Goal: Use online tool/utility: Utilize a website feature to perform a specific function

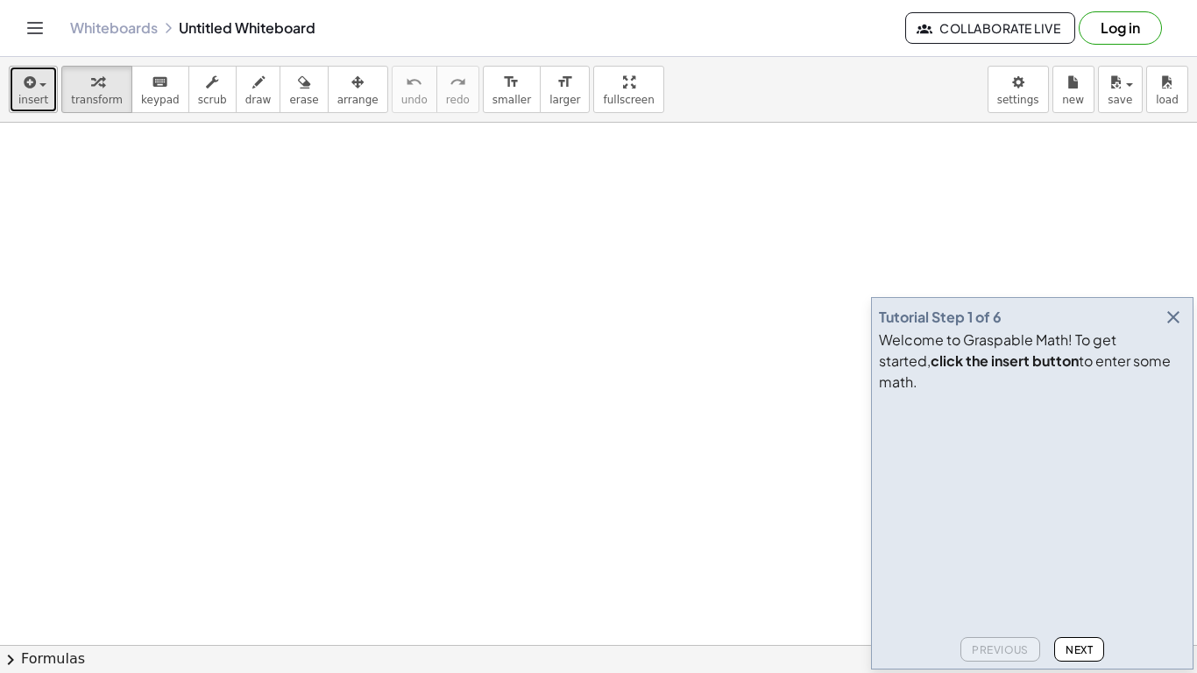
click at [25, 88] on icon "button" at bounding box center [28, 82] width 16 height 21
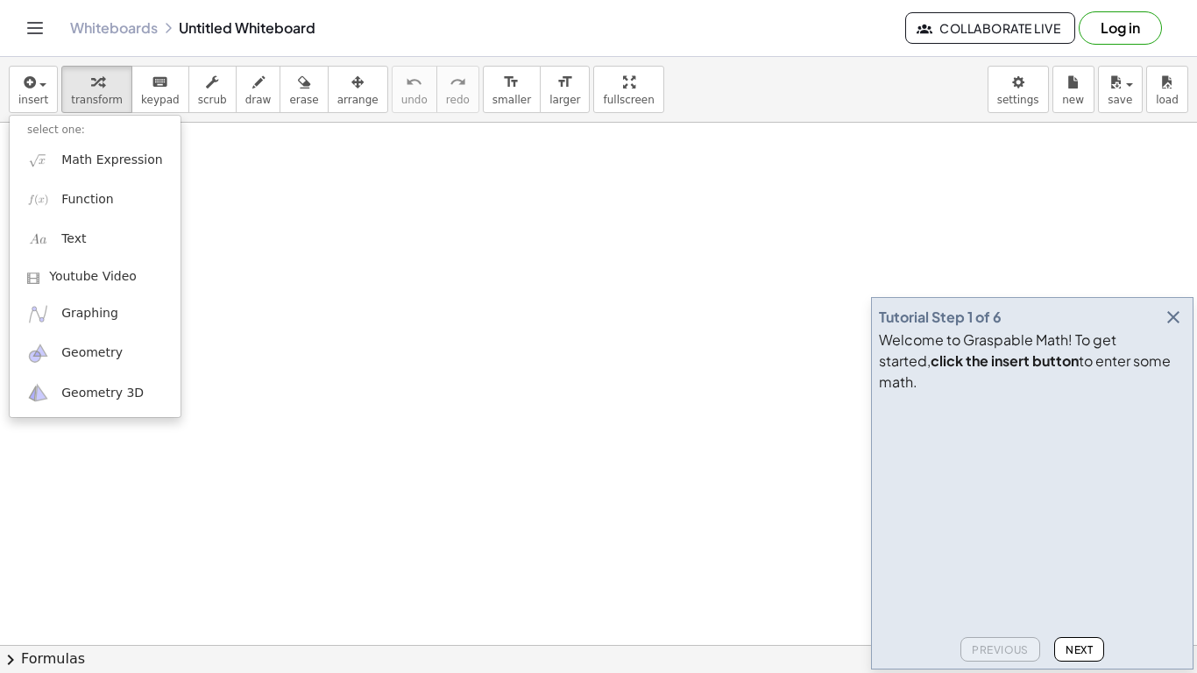
click at [1189, 336] on div "Tutorial Step 1 of 6 Welcome to Graspable Math! To get started, click the inser…" at bounding box center [1032, 483] width 323 height 373
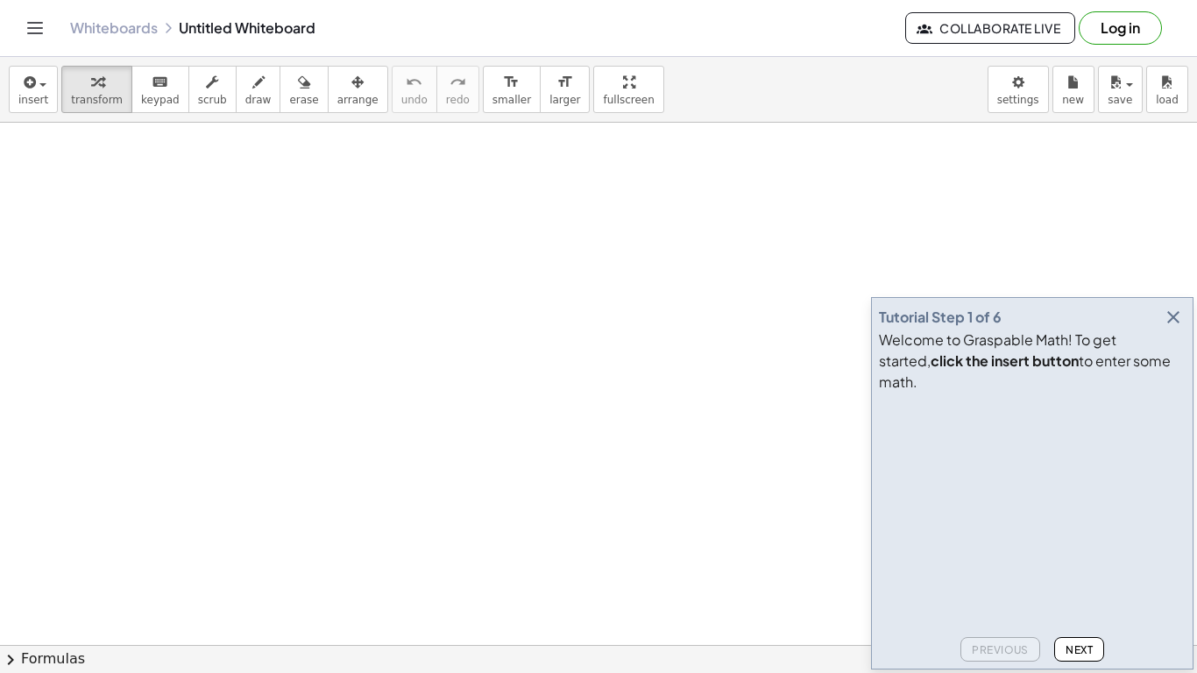
click at [1178, 328] on icon "button" at bounding box center [1173, 317] width 21 height 21
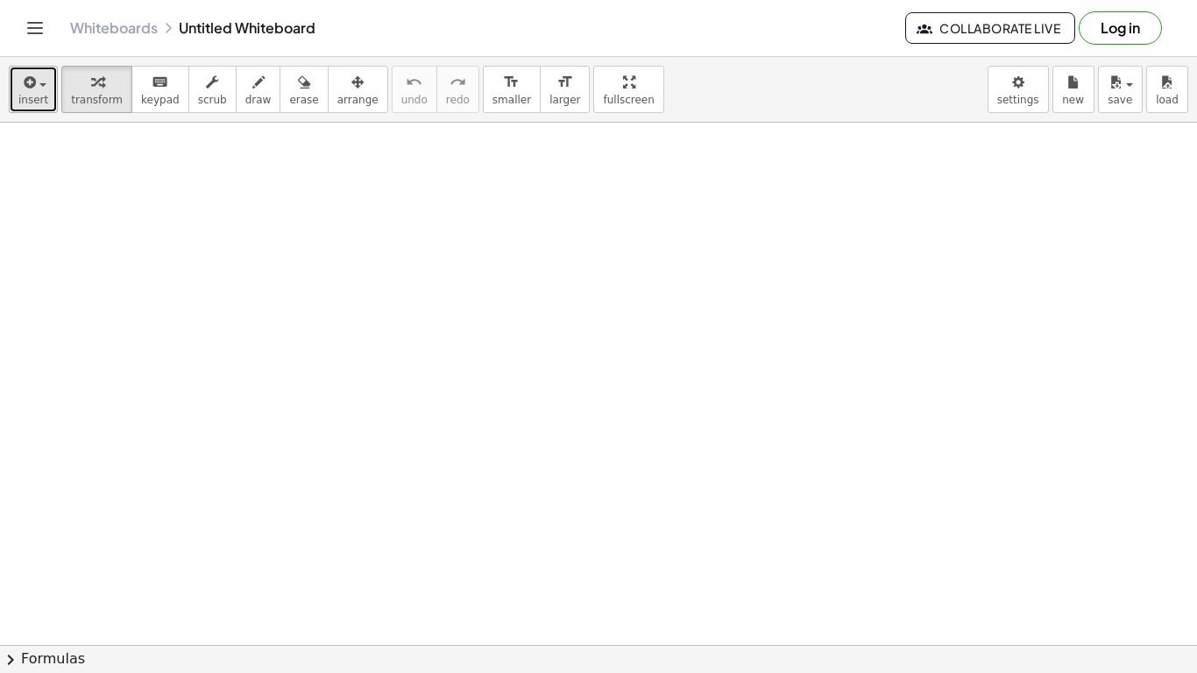
click at [42, 78] on div "button" at bounding box center [33, 81] width 30 height 21
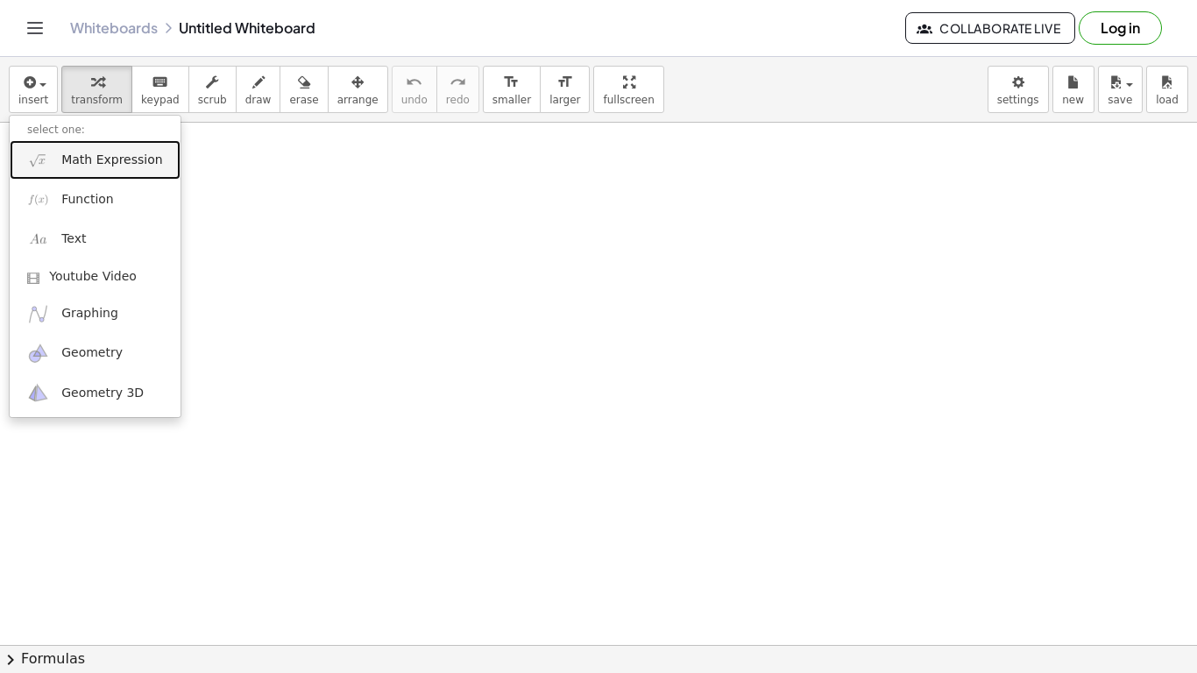
click at [150, 165] on span "Math Expression" at bounding box center [111, 161] width 101 height 18
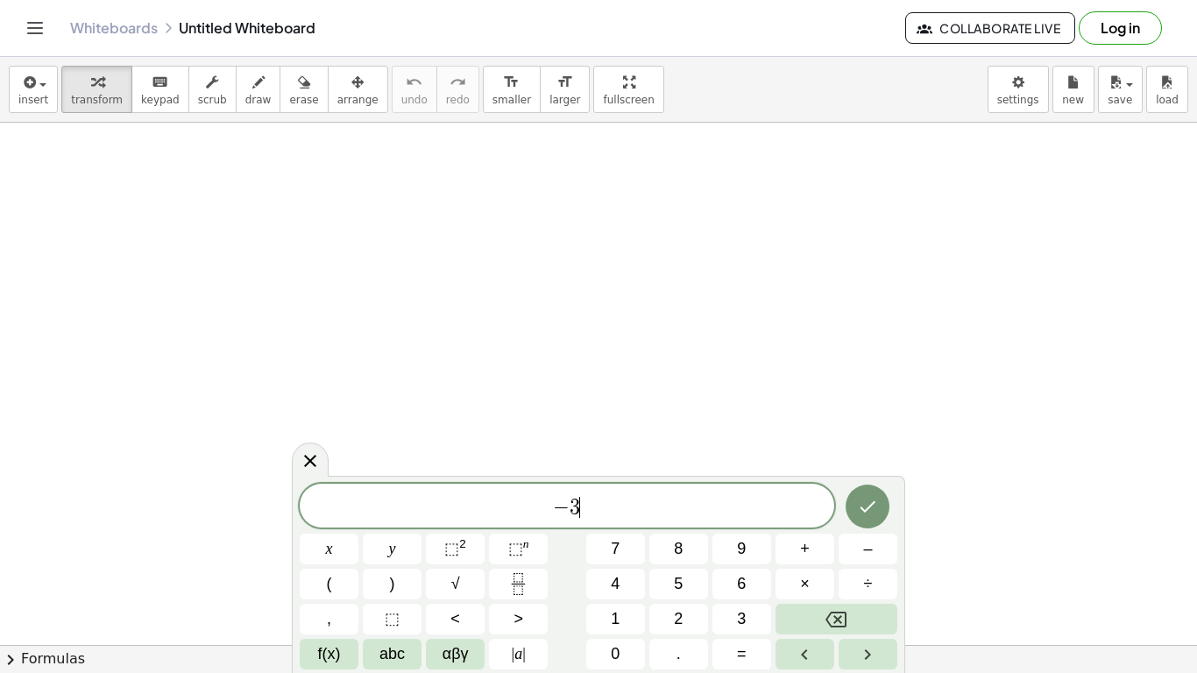
scroll to position [2, 0]
click at [508, 579] on icon "Fraction" at bounding box center [519, 584] width 22 height 22
click at [807, 559] on span "+" at bounding box center [805, 549] width 10 height 24
click at [523, 590] on icon "Fraction" at bounding box center [519, 584] width 22 height 22
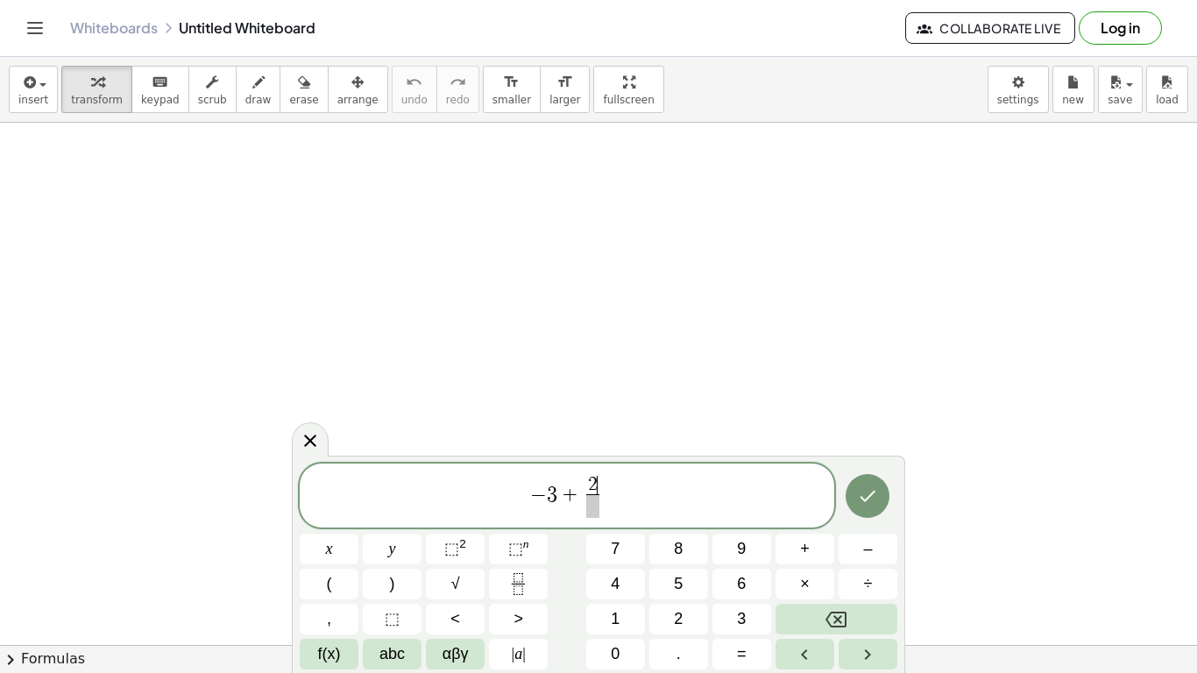
click at [591, 508] on span at bounding box center [592, 506] width 13 height 24
click at [668, 493] on span "− 3 + 2 3 ​ ​" at bounding box center [567, 497] width 535 height 46
click at [330, 586] on span "(" at bounding box center [329, 584] width 5 height 24
click at [405, 591] on button ")" at bounding box center [392, 584] width 59 height 31
click at [875, 495] on icon "Done" at bounding box center [867, 496] width 21 height 21
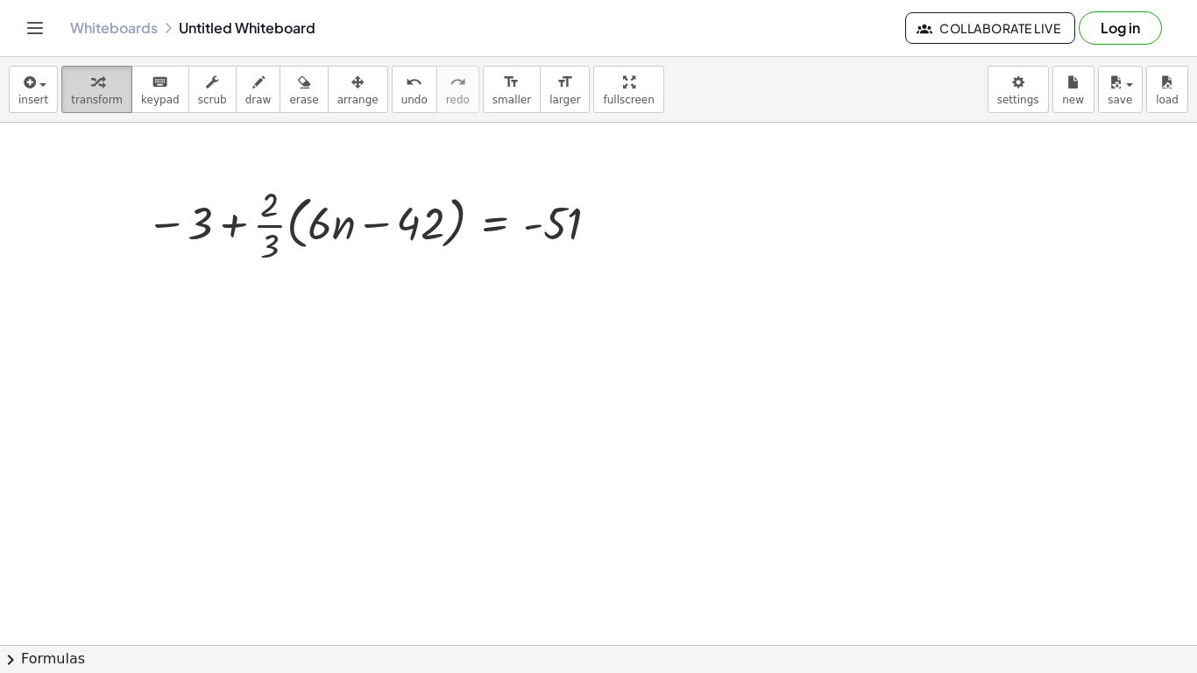
click at [107, 94] on span "transform" at bounding box center [97, 100] width 52 height 12
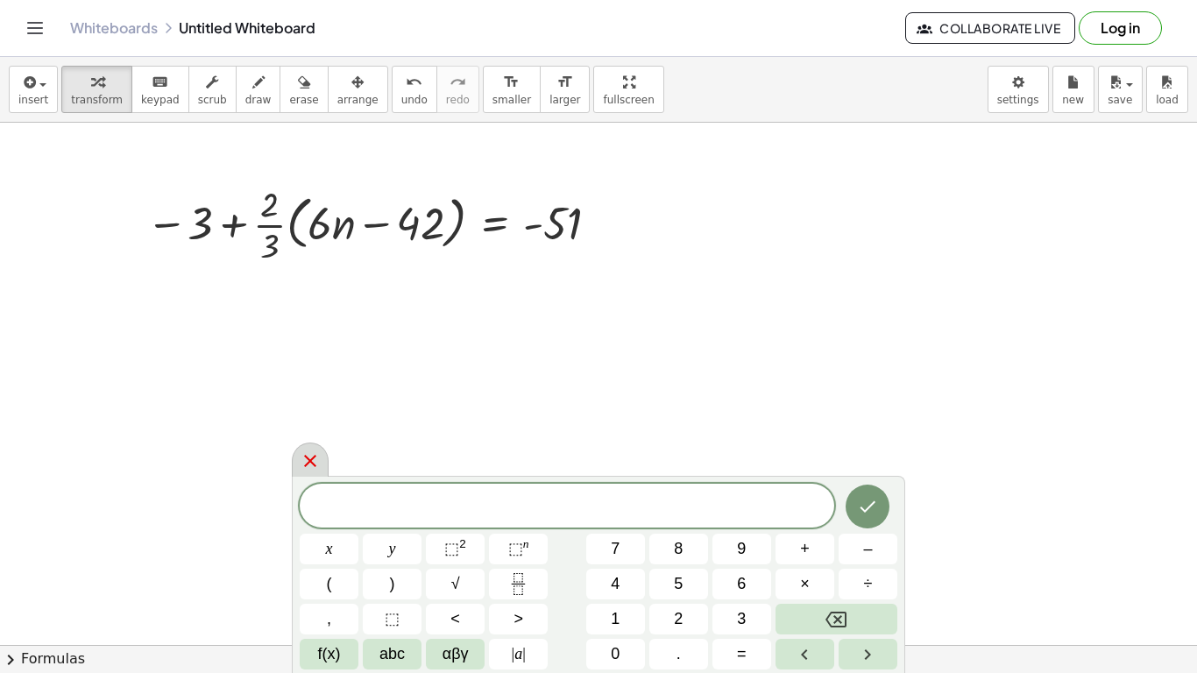
click at [316, 458] on icon at bounding box center [310, 461] width 21 height 21
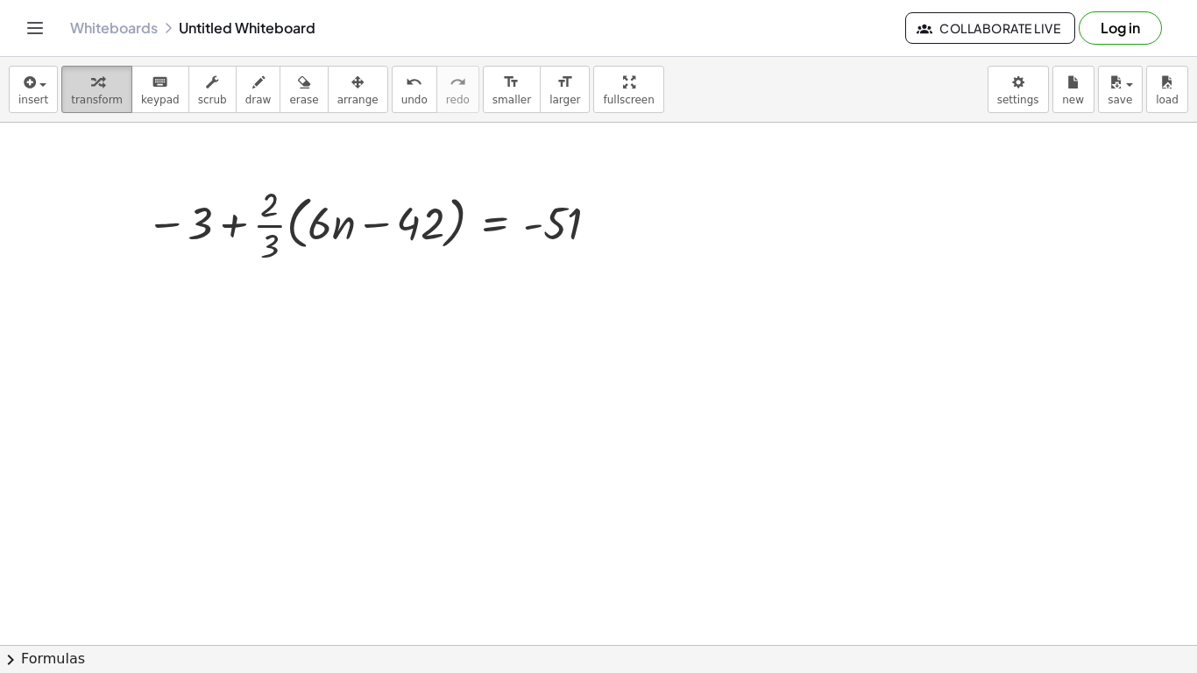
click at [103, 83] on div "button" at bounding box center [97, 81] width 52 height 21
drag, startPoint x: 276, startPoint y: 203, endPoint x: 337, endPoint y: 226, distance: 65.5
click at [337, 226] on div at bounding box center [376, 224] width 477 height 88
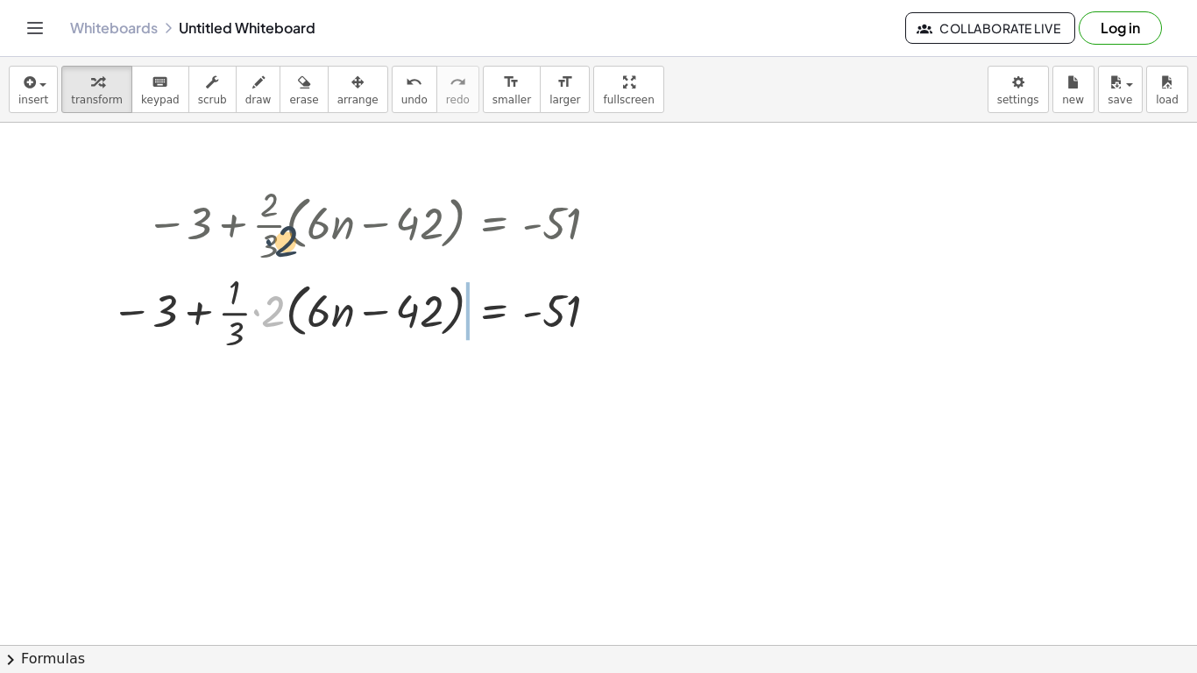
drag, startPoint x: 257, startPoint y: 311, endPoint x: 282, endPoint y: 182, distance: 131.3
click at [494, 225] on div "− 3 + · · 2 · 3 · ( + · 6 · n − 42 ) = - 51 · 2 − 3 + · · 2 · 3 · ( + · 6 · n −…" at bounding box center [494, 225] width 0 height 0
click at [410, 72] on button "undo undo" at bounding box center [415, 89] width 46 height 47
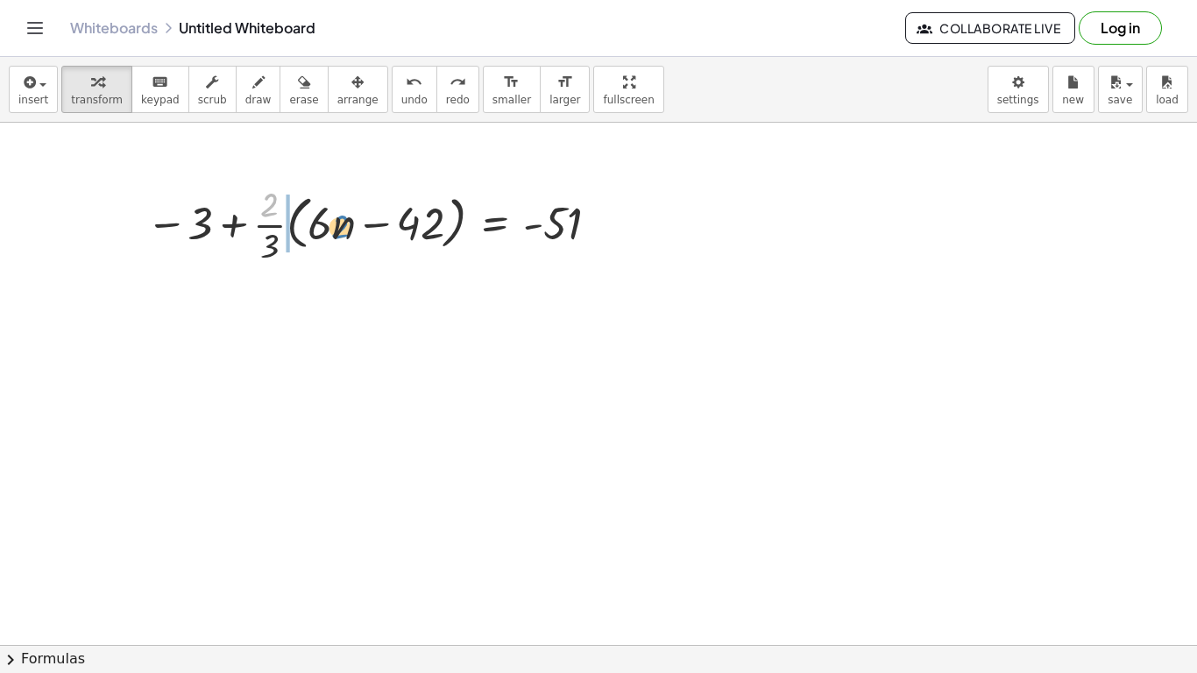
drag, startPoint x: 269, startPoint y: 205, endPoint x: 342, endPoint y: 227, distance: 76.0
click at [342, 227] on div at bounding box center [376, 224] width 477 height 88
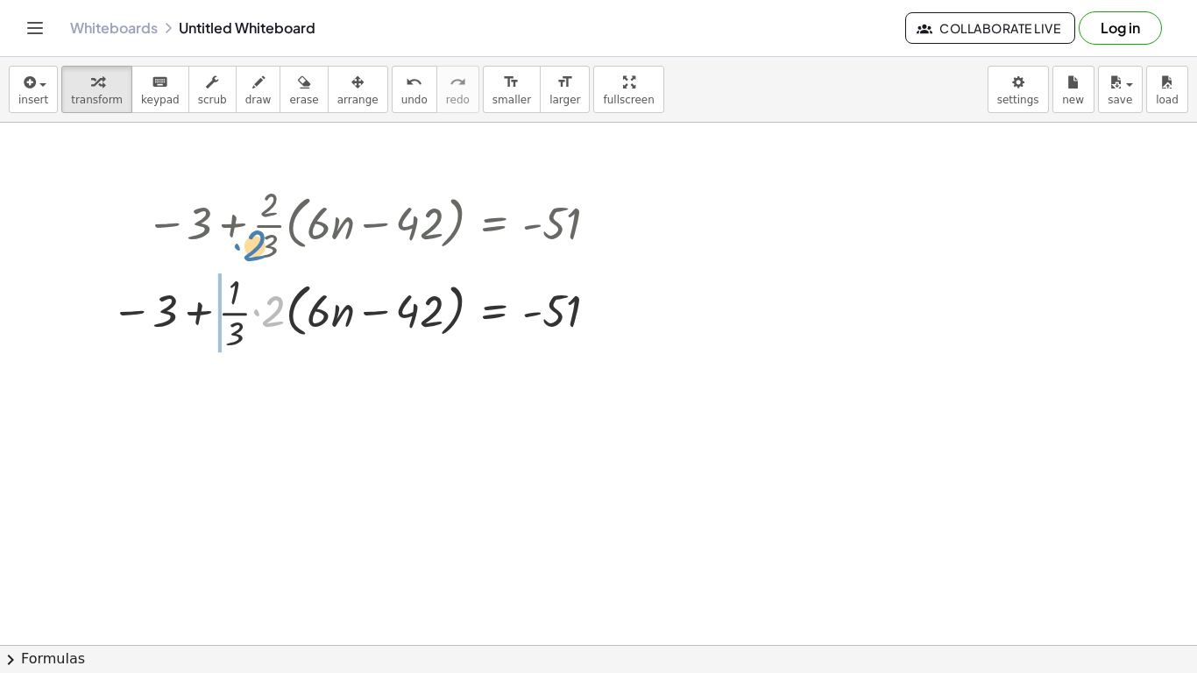
drag, startPoint x: 279, startPoint y: 316, endPoint x: 258, endPoint y: 245, distance: 74.1
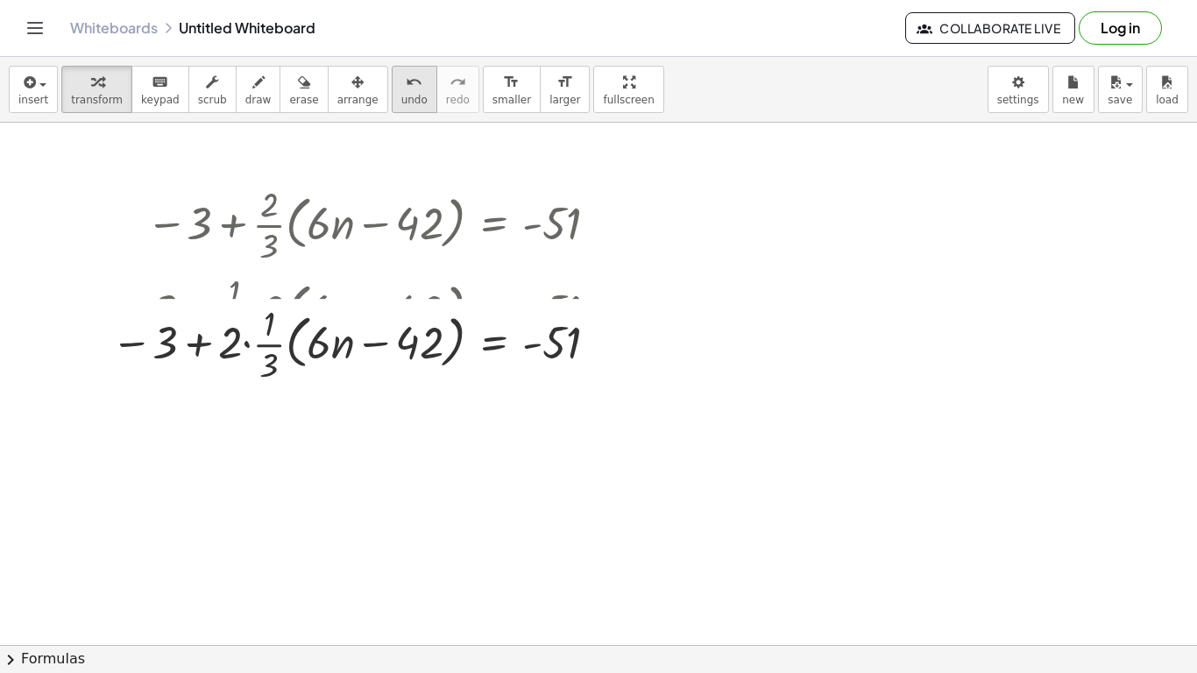
click at [392, 109] on button "undo undo" at bounding box center [415, 89] width 46 height 47
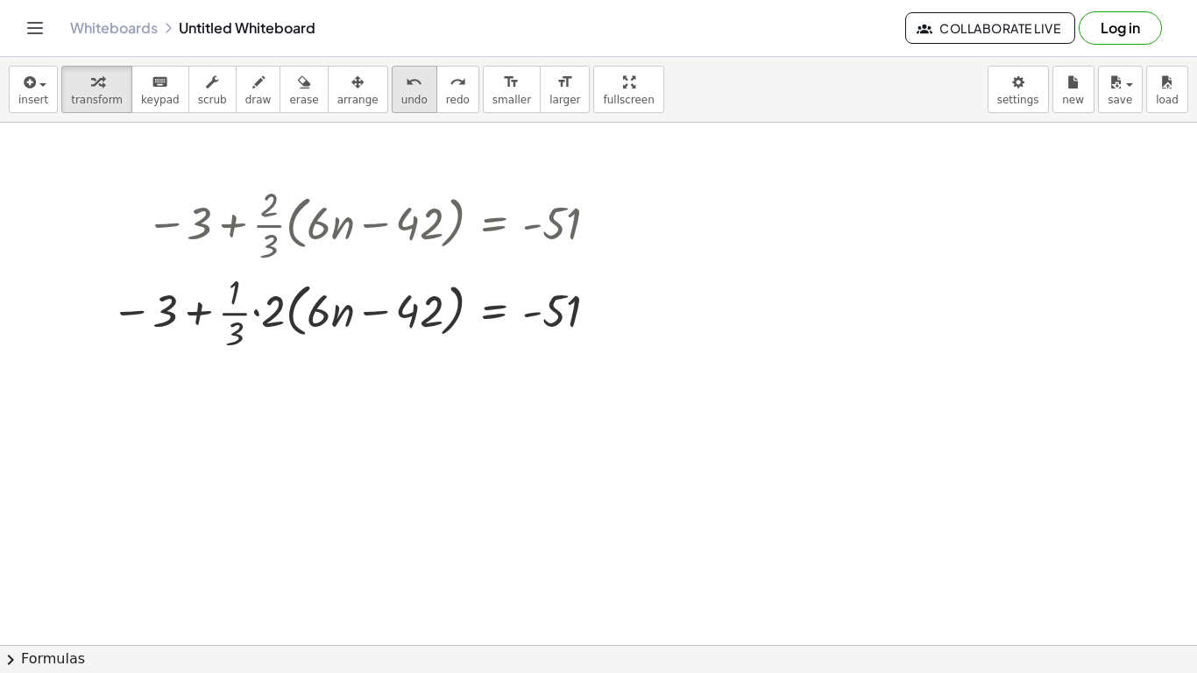
click at [392, 107] on button "undo undo" at bounding box center [415, 89] width 46 height 47
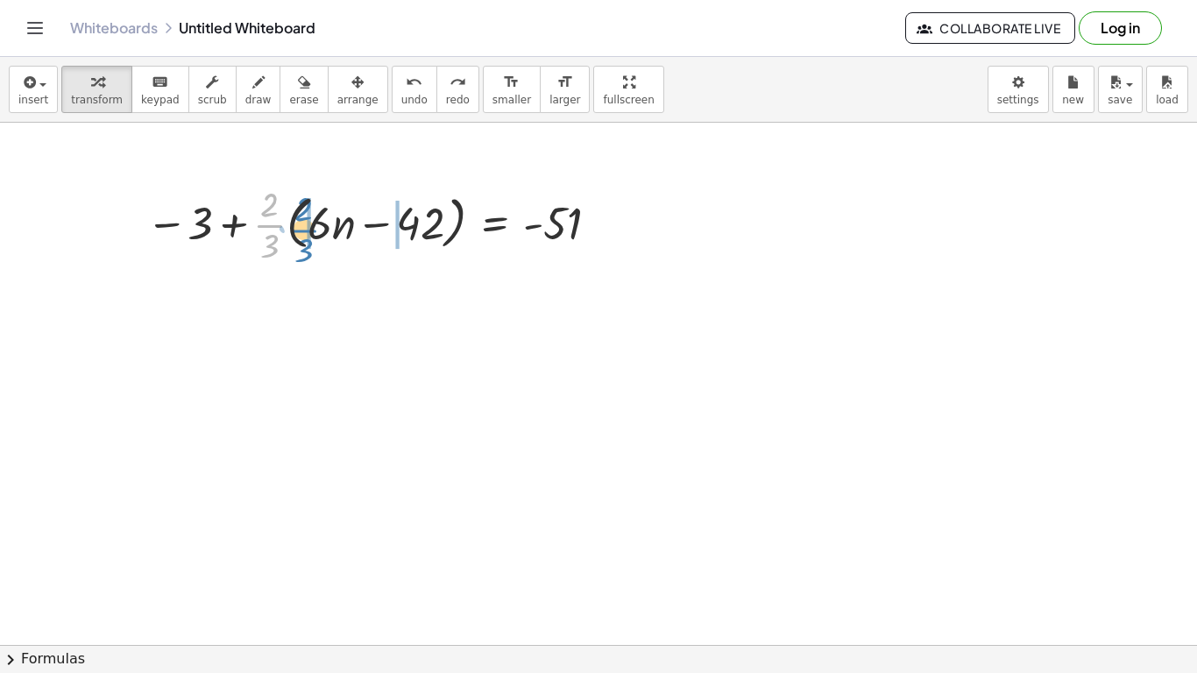
drag, startPoint x: 274, startPoint y: 221, endPoint x: 332, endPoint y: 217, distance: 58.0
click at [332, 217] on div at bounding box center [376, 224] width 477 height 88
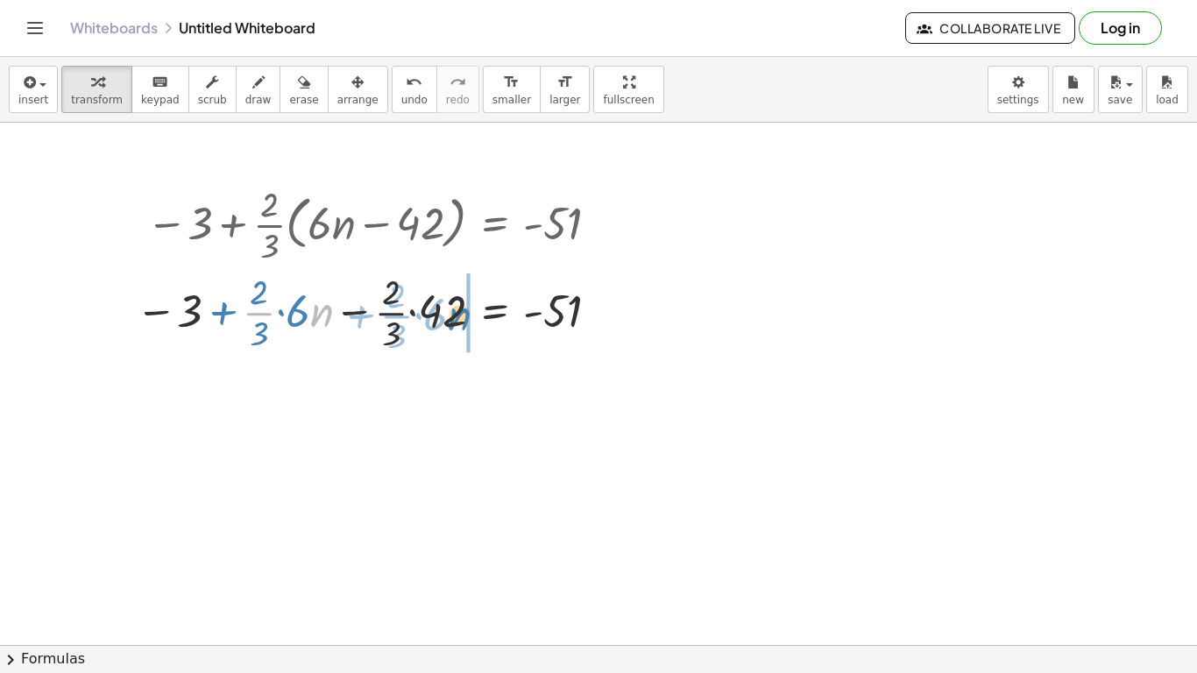
drag, startPoint x: 316, startPoint y: 303, endPoint x: 454, endPoint y: 306, distance: 137.6
click at [454, 306] on div at bounding box center [370, 311] width 487 height 88
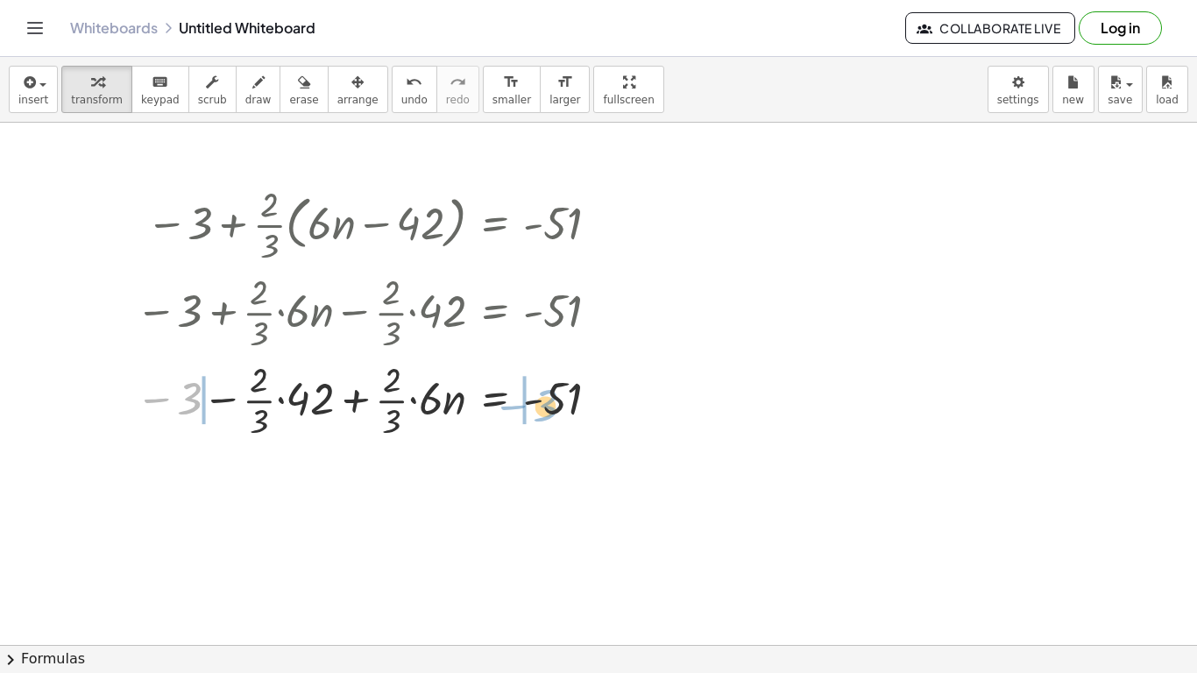
drag, startPoint x: 185, startPoint y: 401, endPoint x: 541, endPoint y: 406, distance: 355.9
click at [541, 406] on div at bounding box center [370, 399] width 487 height 88
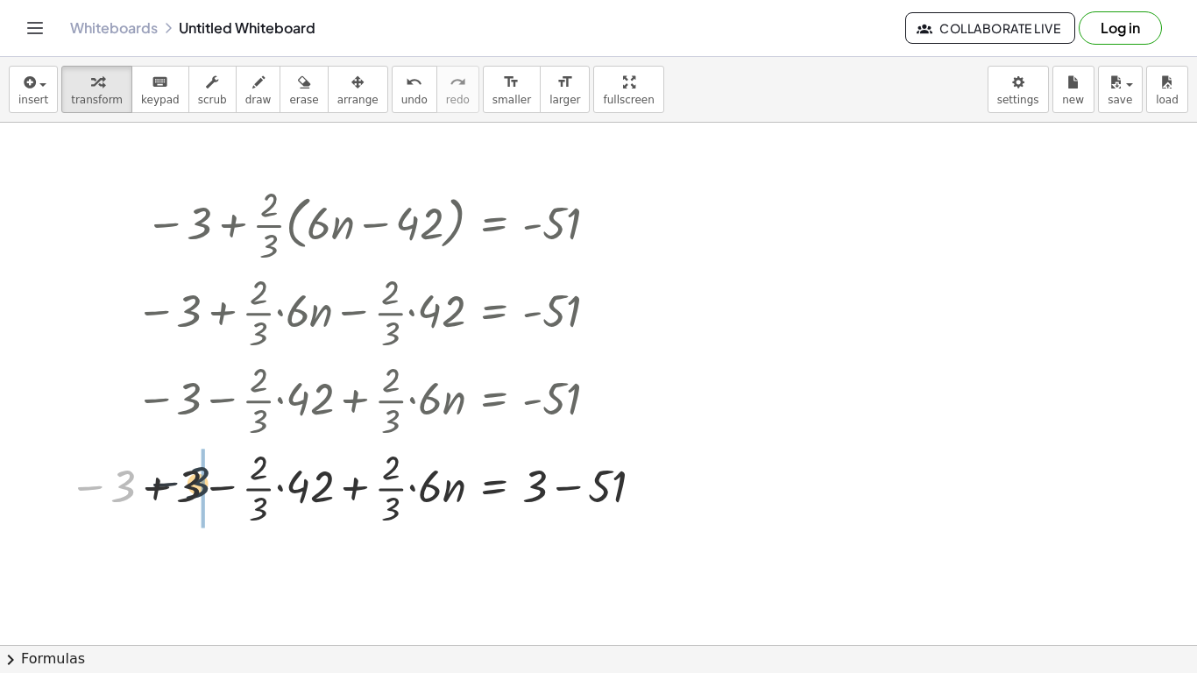
drag, startPoint x: 117, startPoint y: 483, endPoint x: 196, endPoint y: 480, distance: 79.8
click at [196, 480] on div at bounding box center [359, 487] width 599 height 88
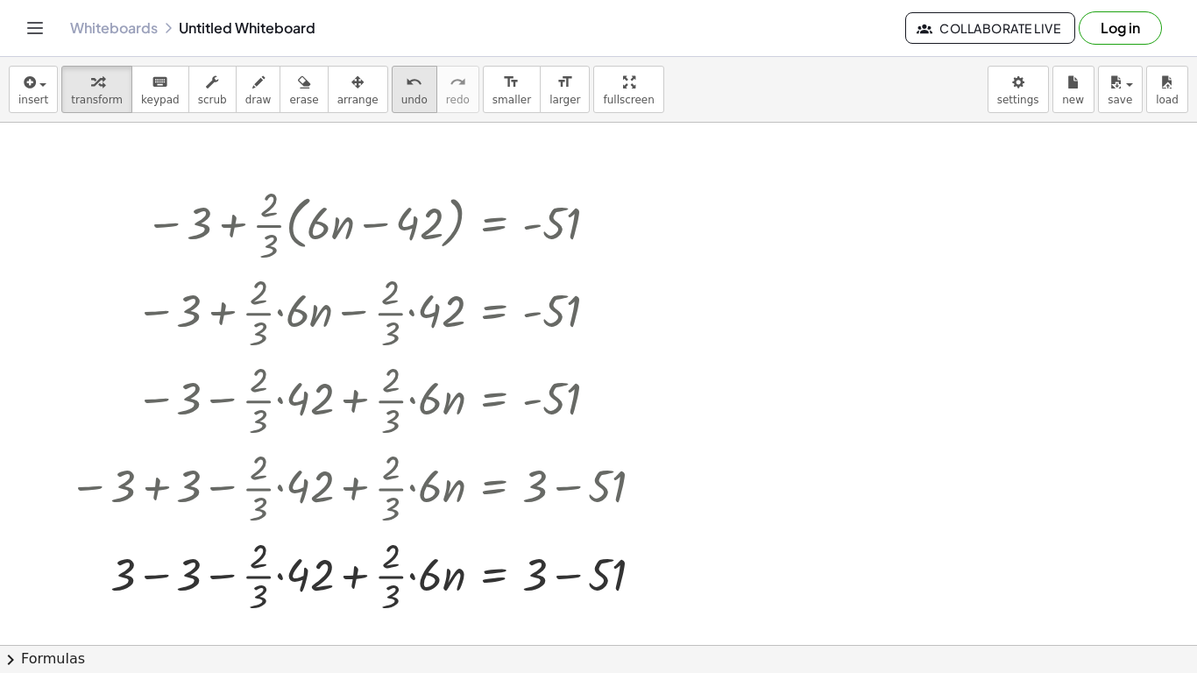
click at [401, 102] on span "undo" at bounding box center [414, 100] width 26 height 12
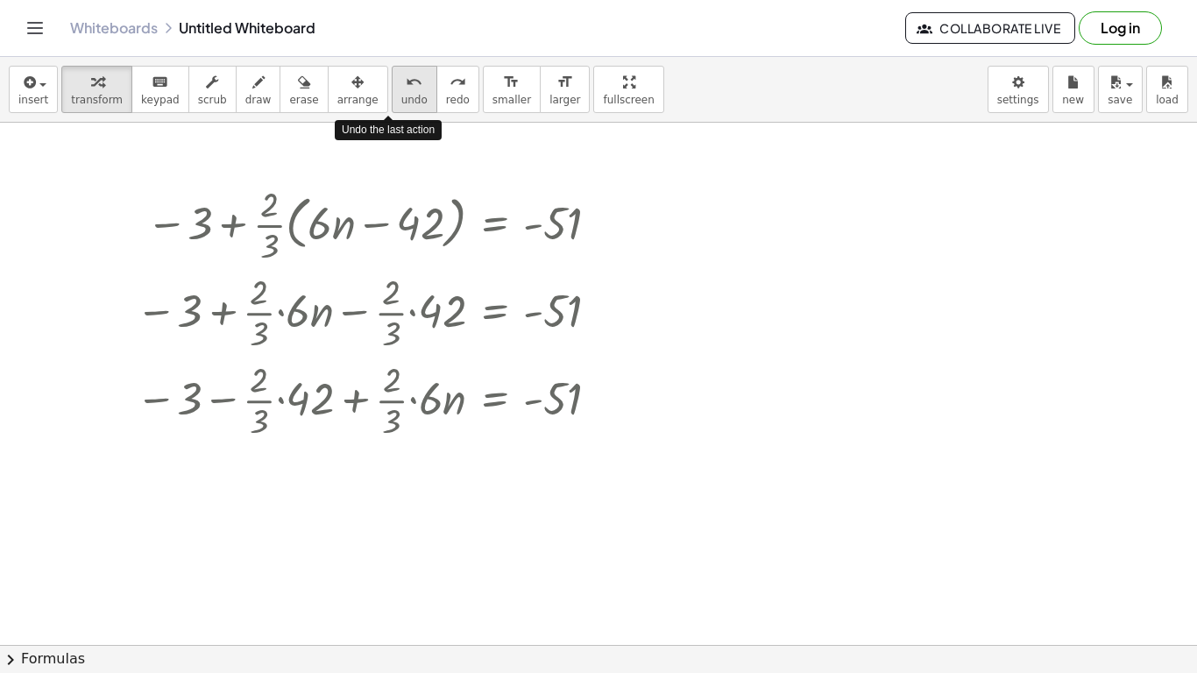
click at [401, 102] on span "undo" at bounding box center [414, 100] width 26 height 12
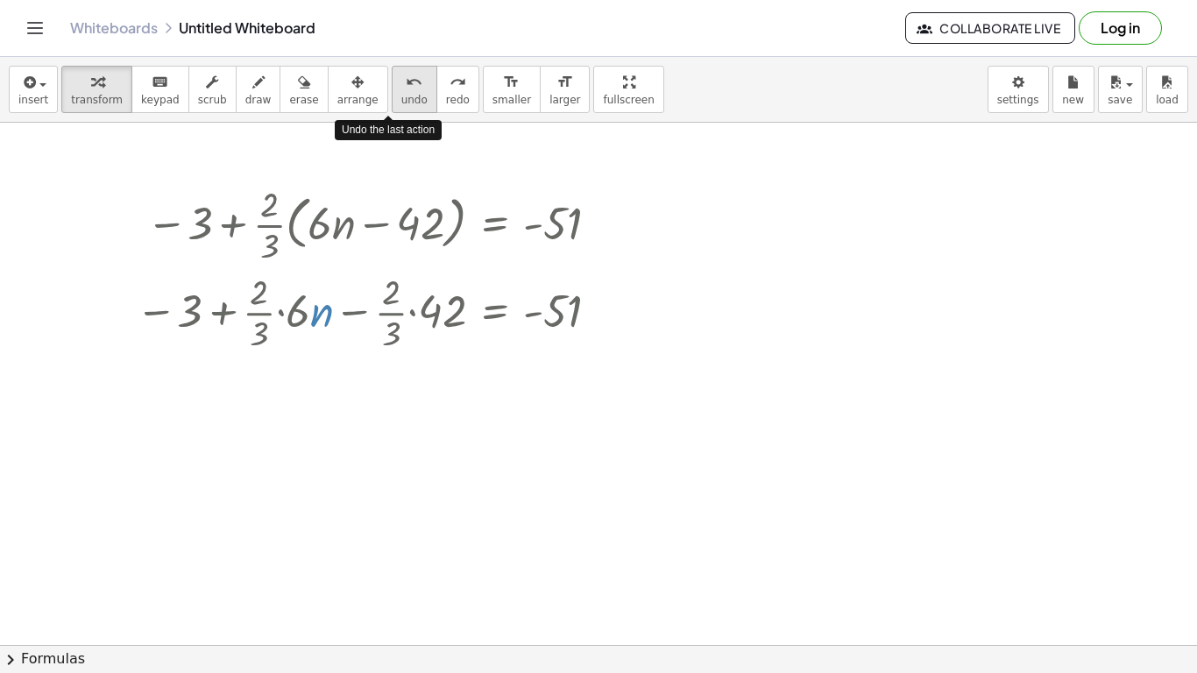
click at [401, 102] on span "undo" at bounding box center [414, 100] width 26 height 12
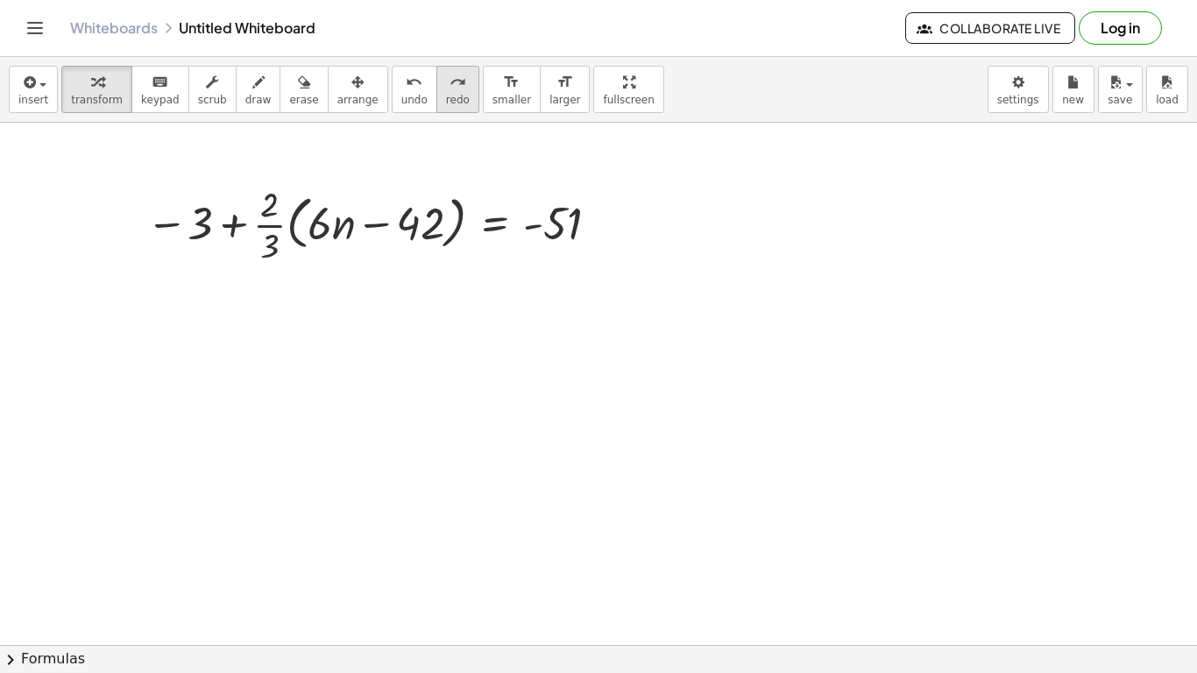
click at [437, 91] on button "redo redo" at bounding box center [458, 89] width 43 height 47
